Goal: Information Seeking & Learning: Learn about a topic

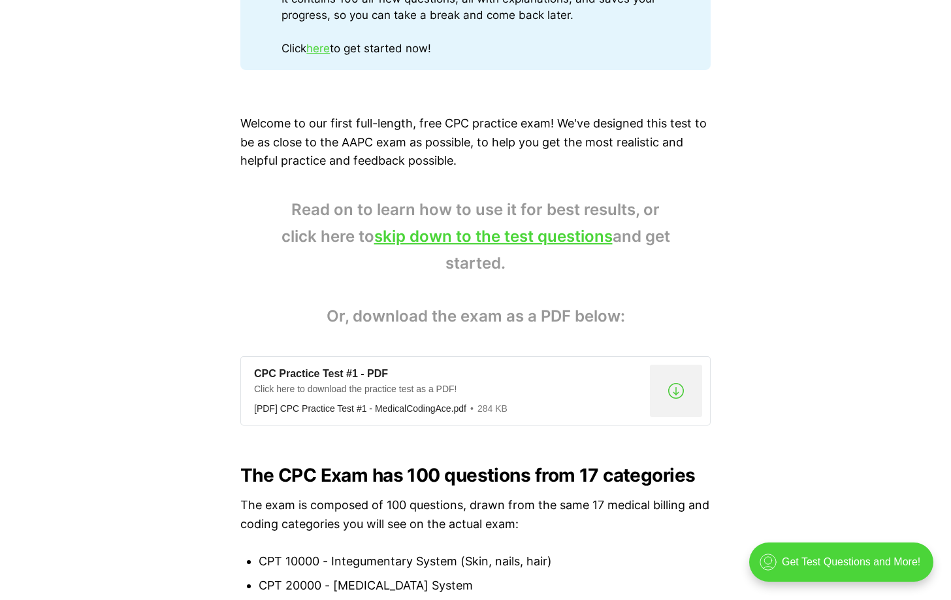
scroll to position [849, 0]
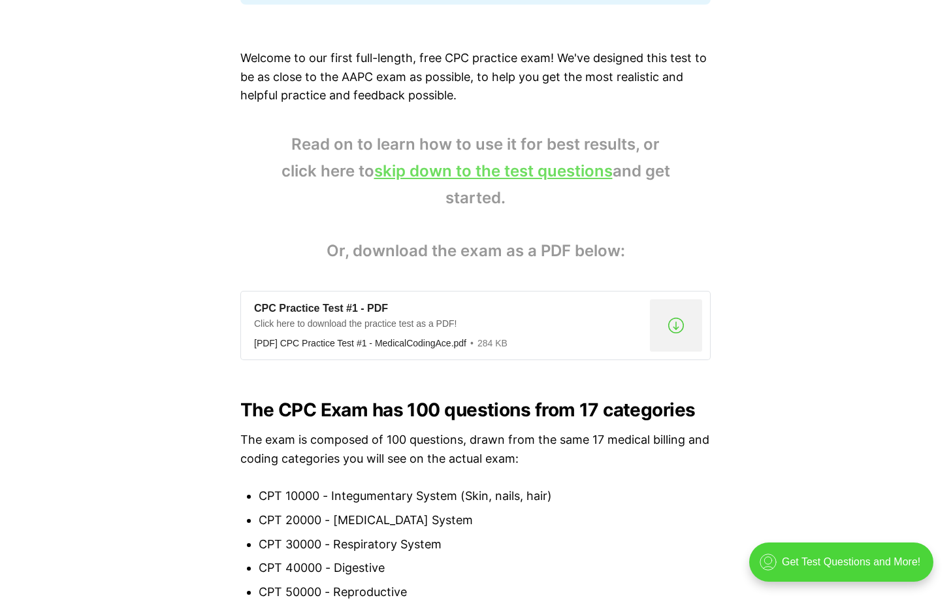
click at [520, 171] on link "skip down to the test questions" at bounding box center [493, 170] width 238 height 19
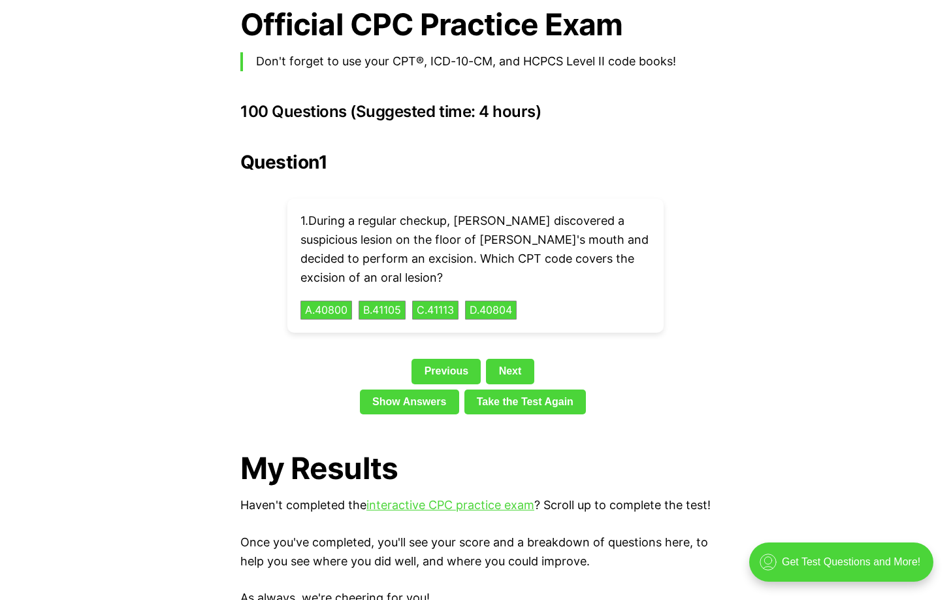
scroll to position [2797, 0]
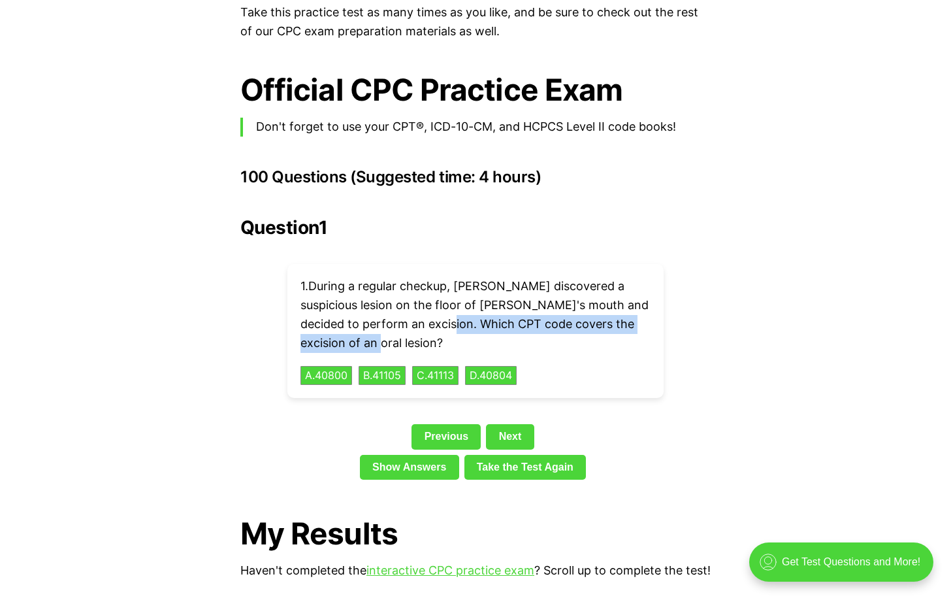
drag, startPoint x: 455, startPoint y: 301, endPoint x: 358, endPoint y: 321, distance: 99.3
click at [358, 321] on p "1 . During a regular checkup, [PERSON_NAME] discovered a suspicious lesion on t…" at bounding box center [475, 314] width 350 height 75
copy p "CPT code covers the excision of an oral lesion"
click at [588, 346] on div "1 . During a regular checkup, [PERSON_NAME] discovered a suspicious lesion on t…" at bounding box center [475, 331] width 376 height 134
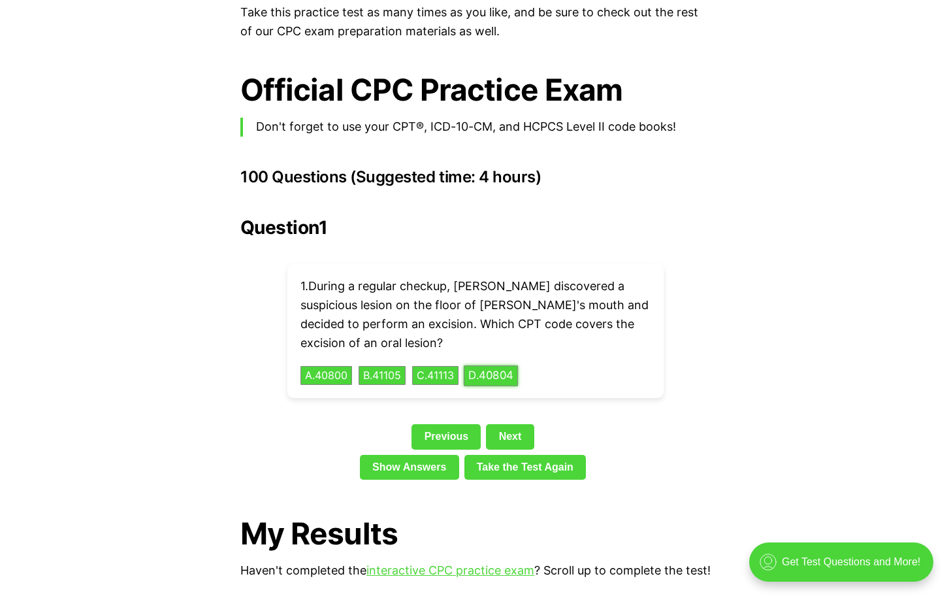
click at [500, 365] on button "D . 40804" at bounding box center [491, 375] width 54 height 20
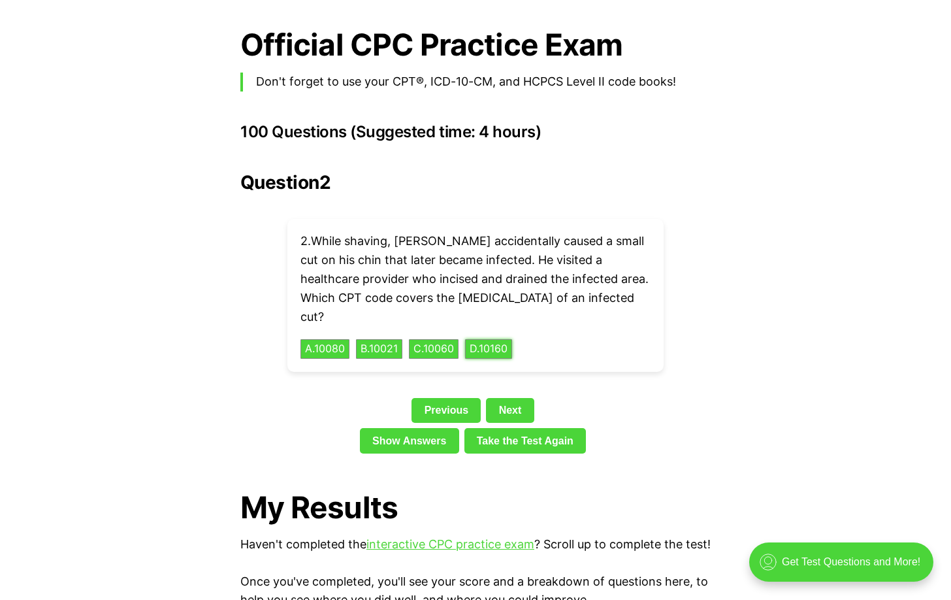
scroll to position [2863, 0]
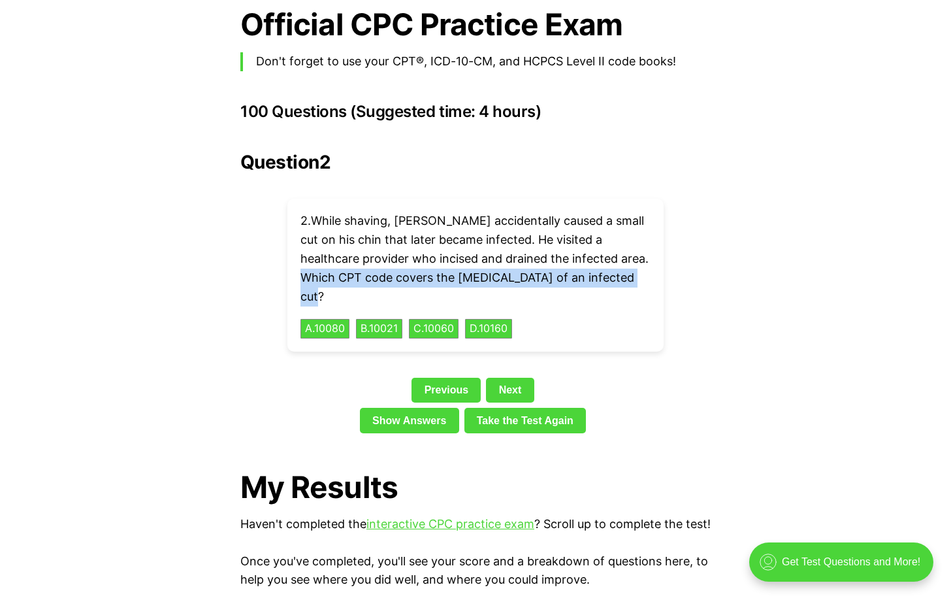
drag, startPoint x: 298, startPoint y: 253, endPoint x: 639, endPoint y: 261, distance: 341.0
click at [639, 261] on div "2 . While shaving, [PERSON_NAME] accidentally caused a small cut on his chin th…" at bounding box center [475, 275] width 376 height 153
copy p "CPT code covers the [MEDICAL_DATA] of an infected cut"
click at [451, 319] on button "C . 10060" at bounding box center [434, 329] width 52 height 20
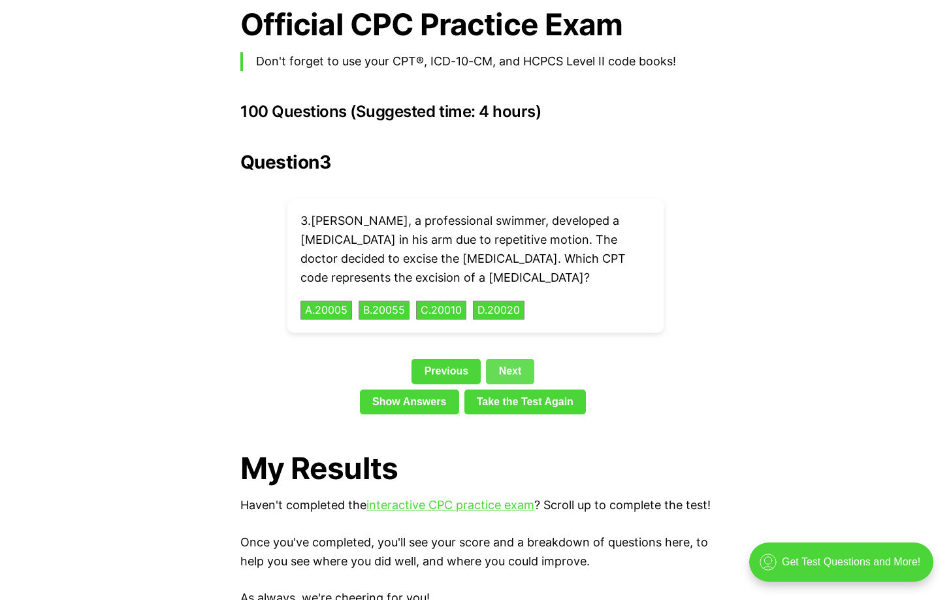
click at [512, 359] on div "Previous Next" at bounding box center [475, 374] width 470 height 30
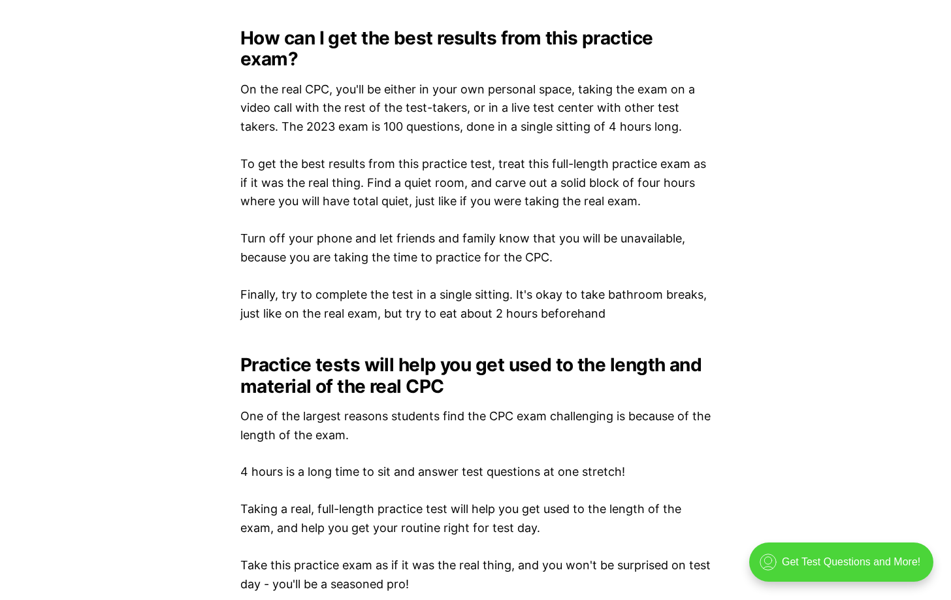
scroll to position [1883, 0]
